Goal: Entertainment & Leisure: Consume media (video, audio)

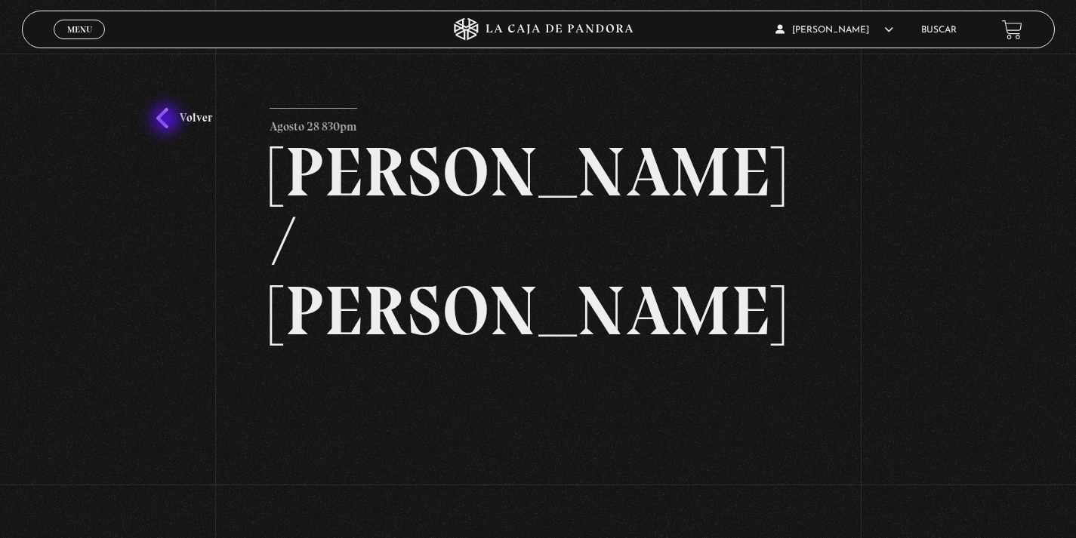
click at [168, 121] on link "Volver" at bounding box center [184, 118] width 56 height 20
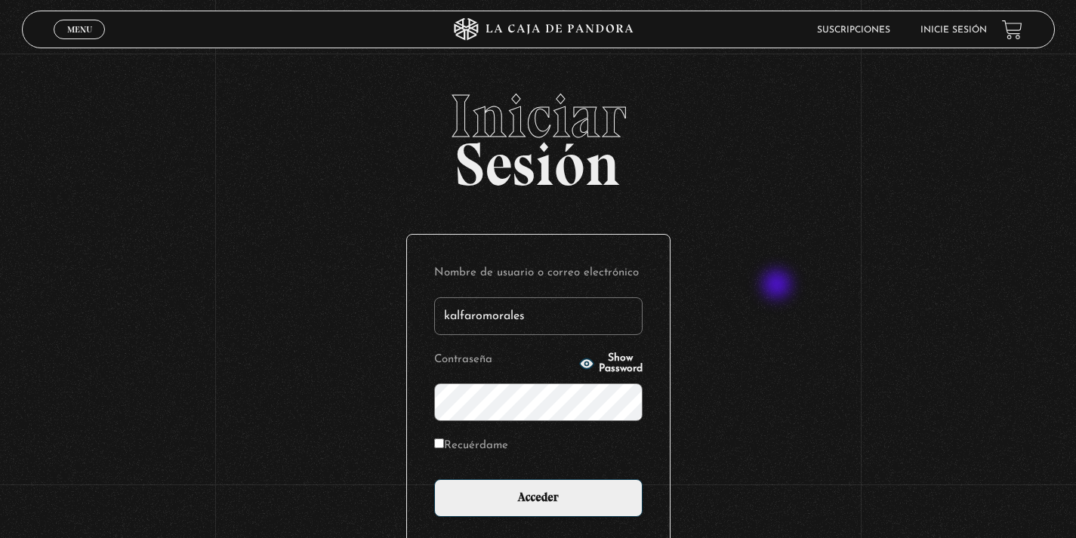
scroll to position [1, 0]
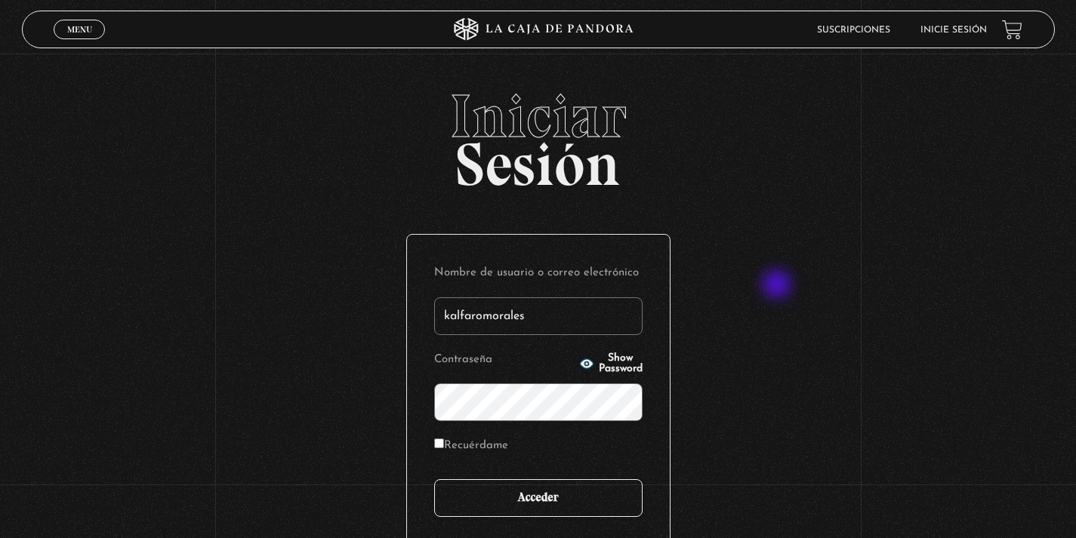
click at [570, 484] on input "Acceder" at bounding box center [538, 498] width 208 height 38
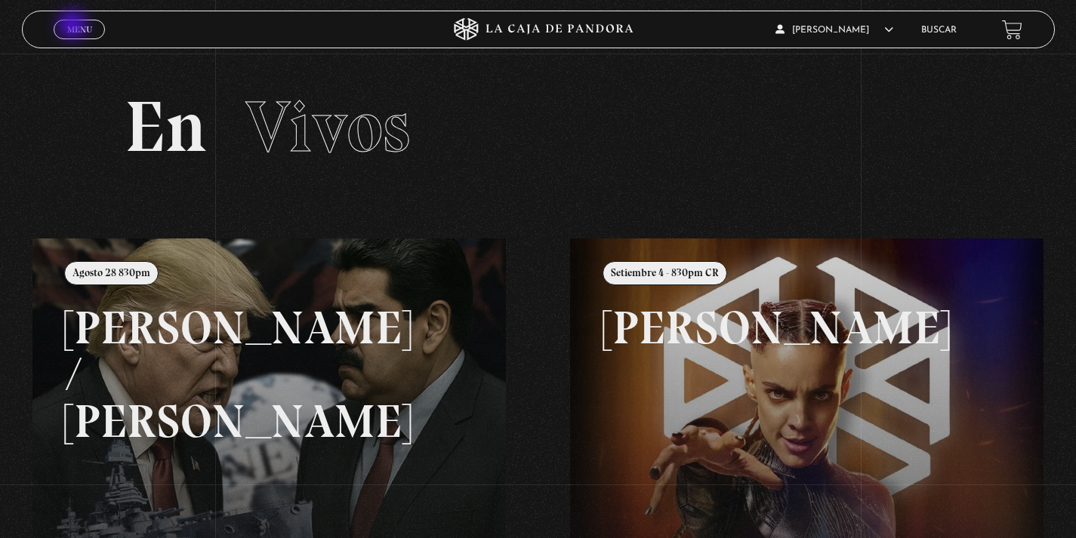
click at [74, 26] on span "Menu" at bounding box center [79, 29] width 25 height 9
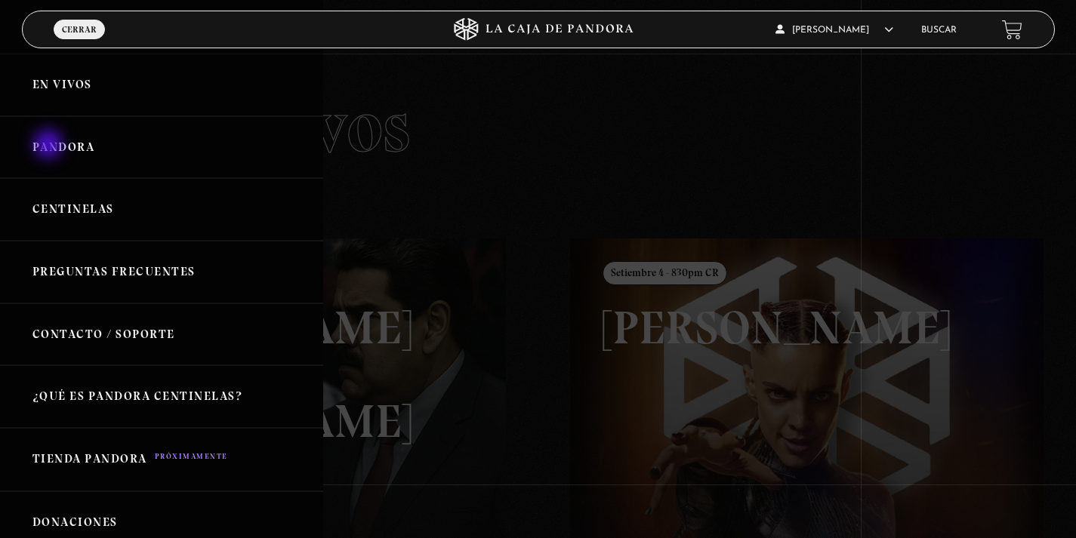
click at [50, 145] on link "Pandora" at bounding box center [161, 147] width 323 height 63
click at [64, 203] on link "Centinelas" at bounding box center [161, 209] width 323 height 63
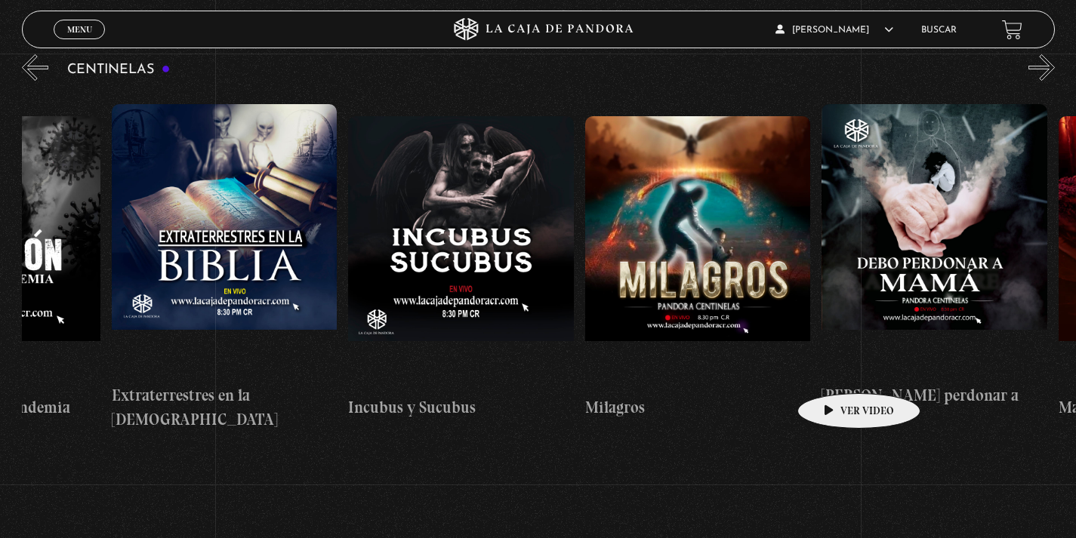
scroll to position [0, 7488]
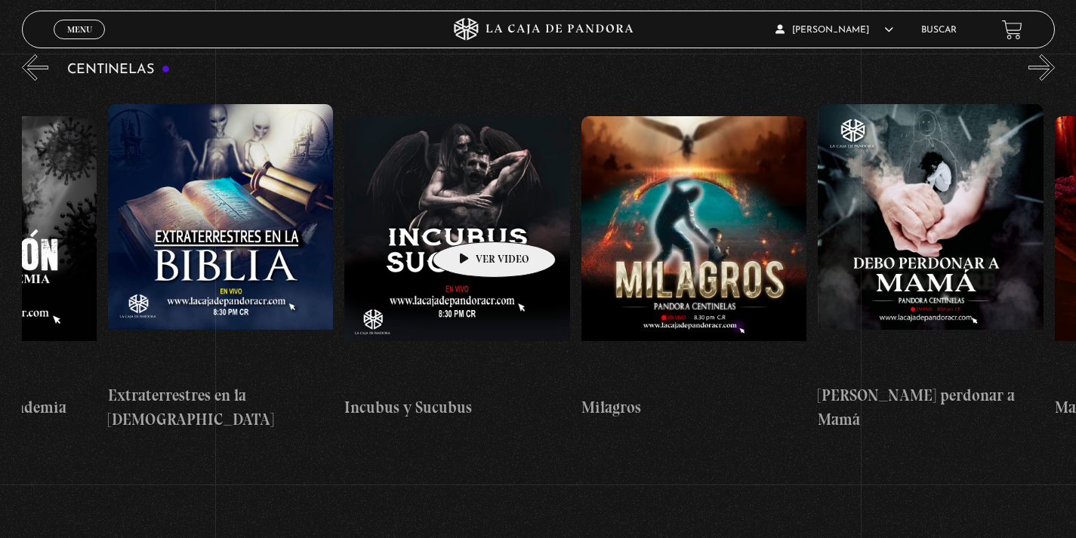
click at [470, 218] on figure at bounding box center [457, 252] width 226 height 272
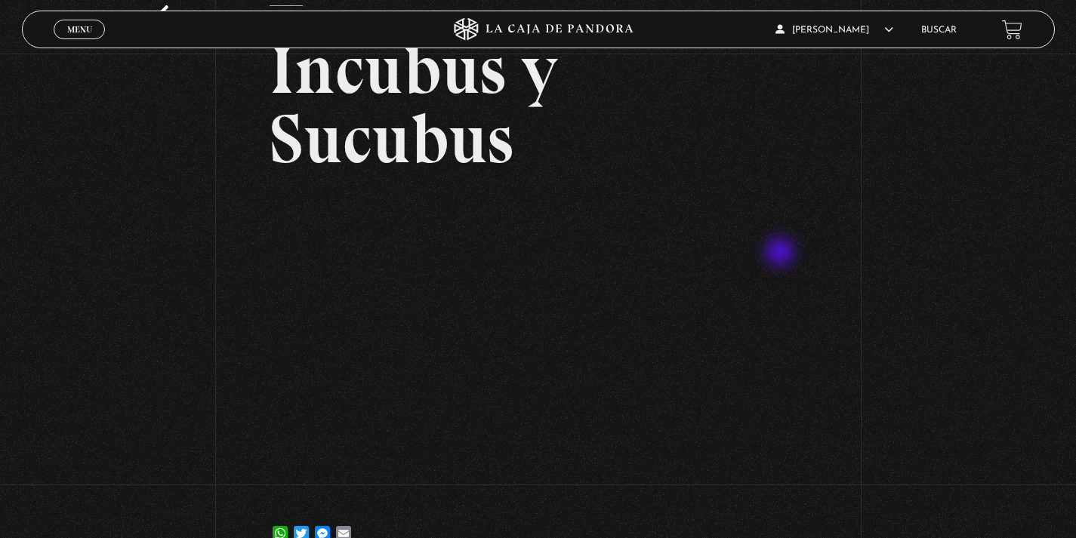
scroll to position [106, 0]
